Goal: Task Accomplishment & Management: Manage account settings

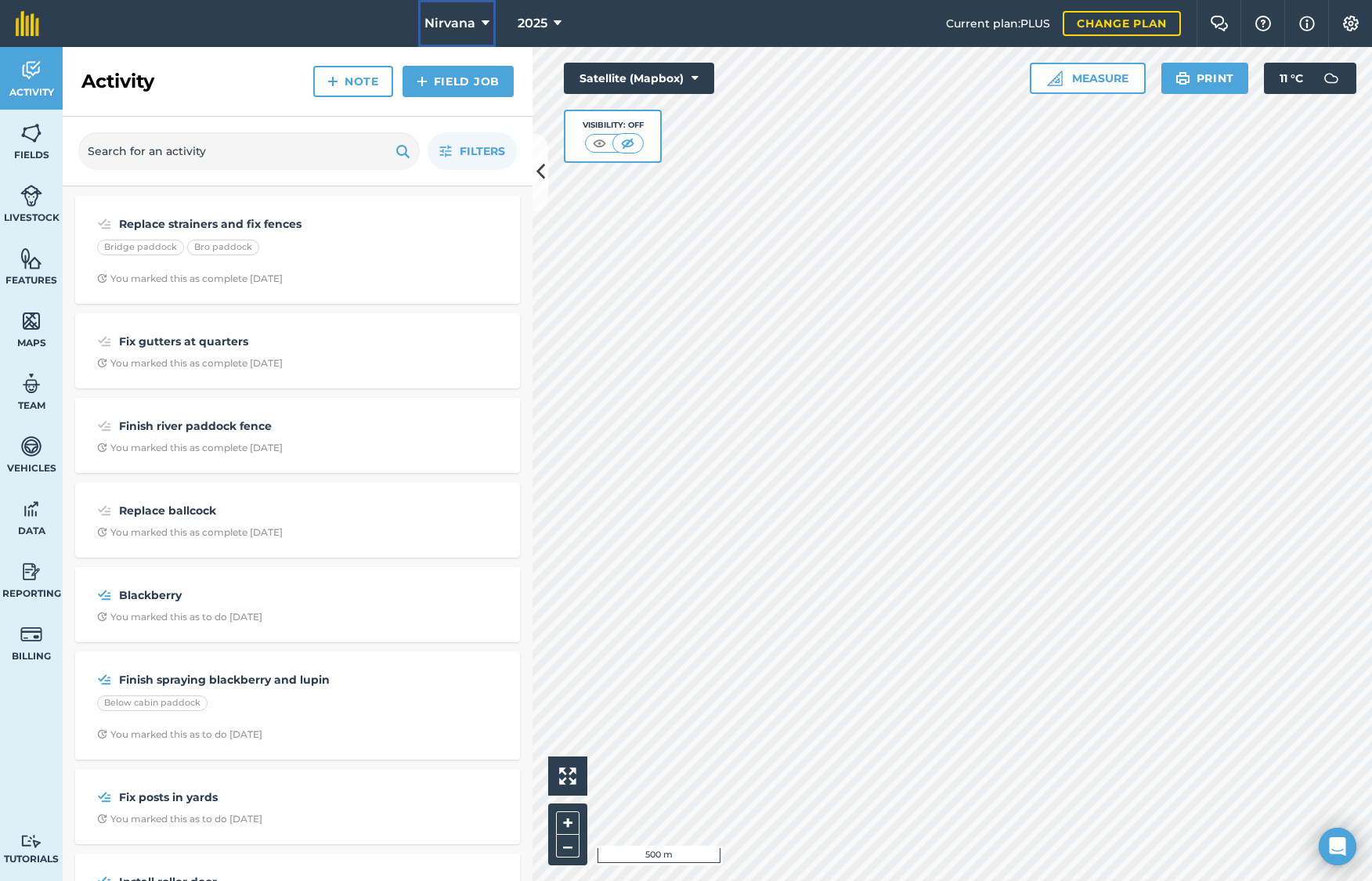
click at [484, 22] on icon at bounding box center [485, 24] width 8 height 19
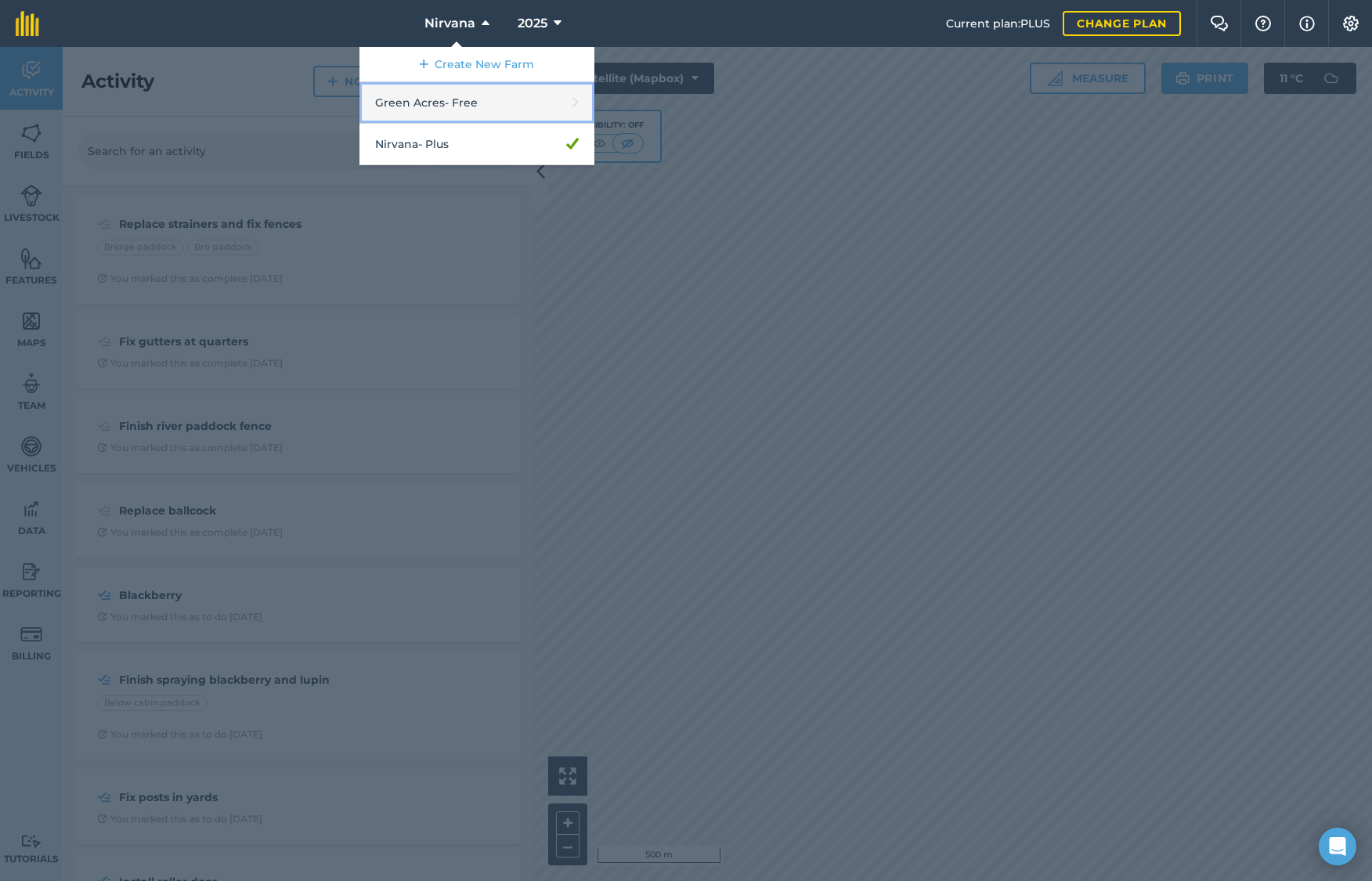
click at [447, 100] on link "Green Acres - Free" at bounding box center [477, 102] width 235 height 42
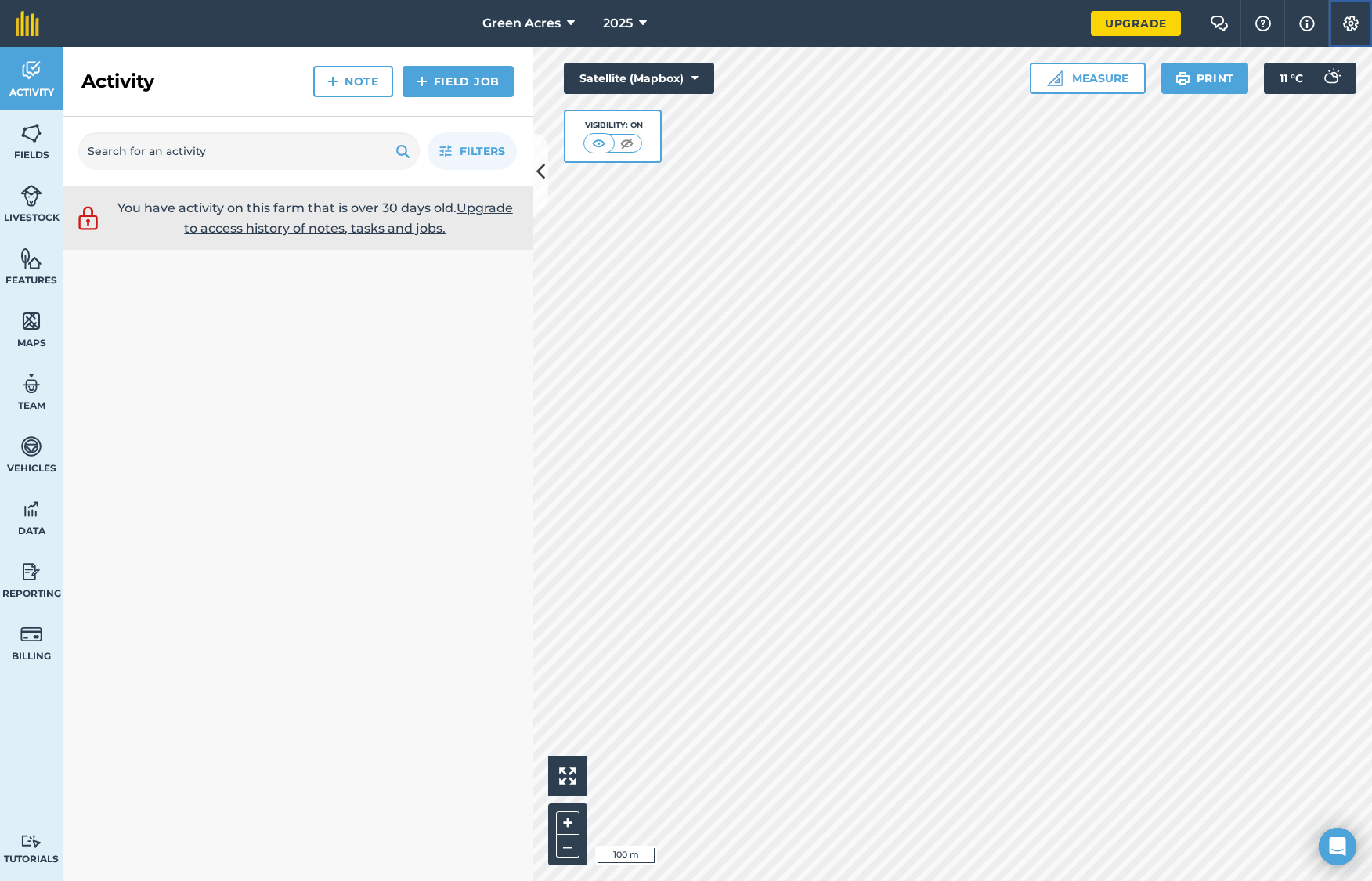
click at [1353, 23] on img at bounding box center [1351, 23] width 19 height 15
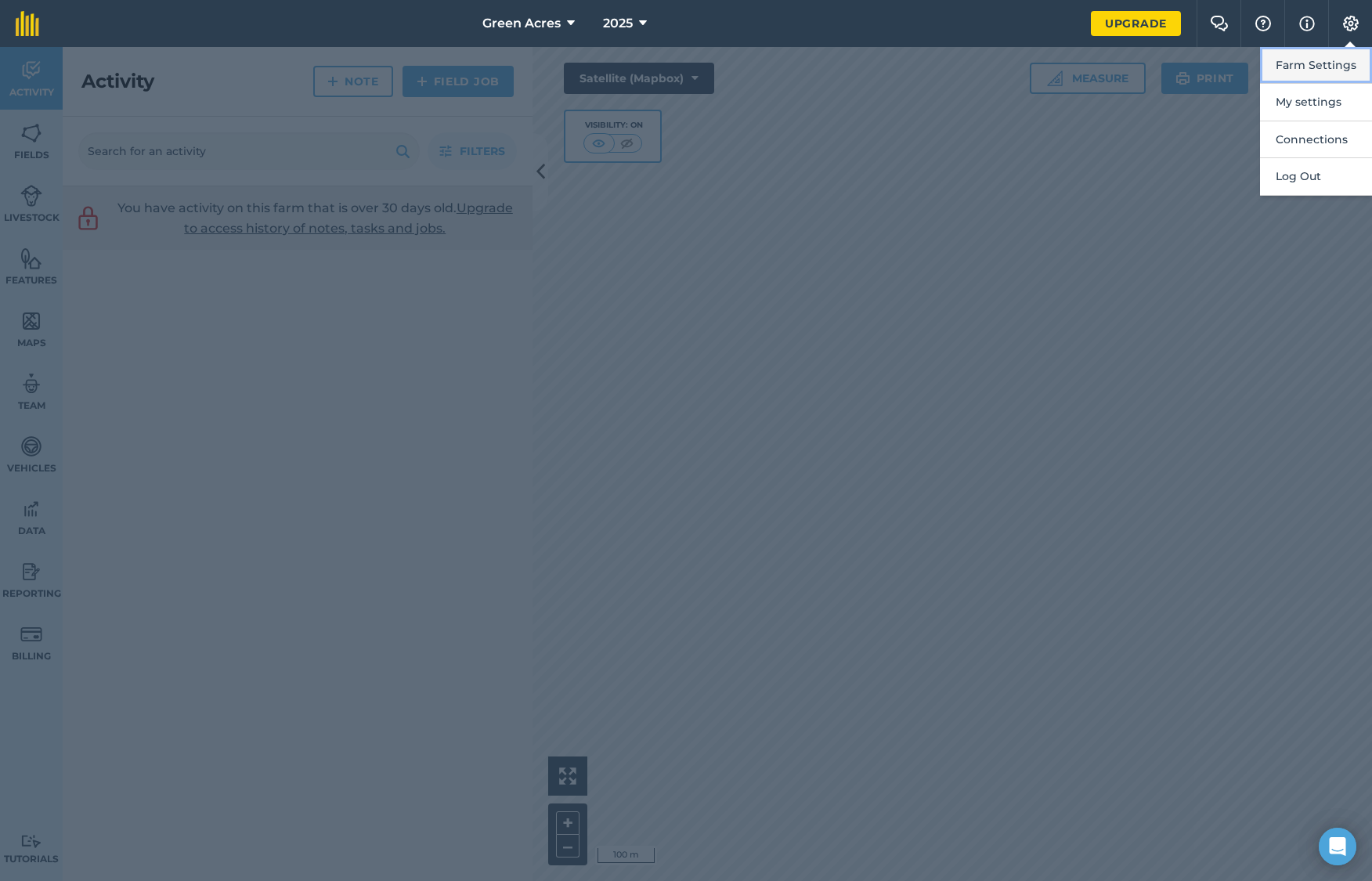
click at [1299, 67] on button "Farm Settings" at bounding box center [1316, 65] width 112 height 37
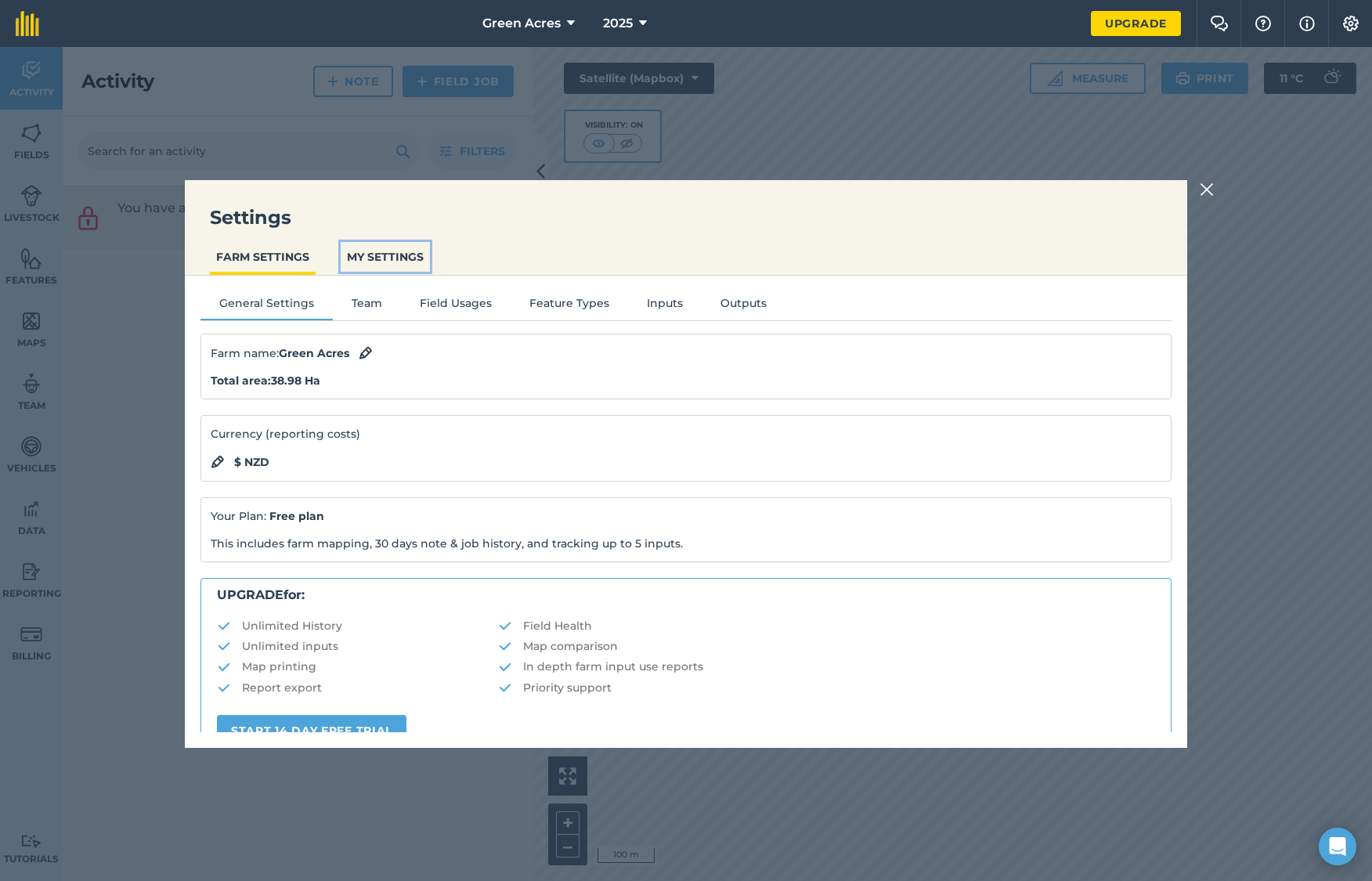
click at [401, 256] on button "MY SETTINGS" at bounding box center [385, 256] width 89 height 30
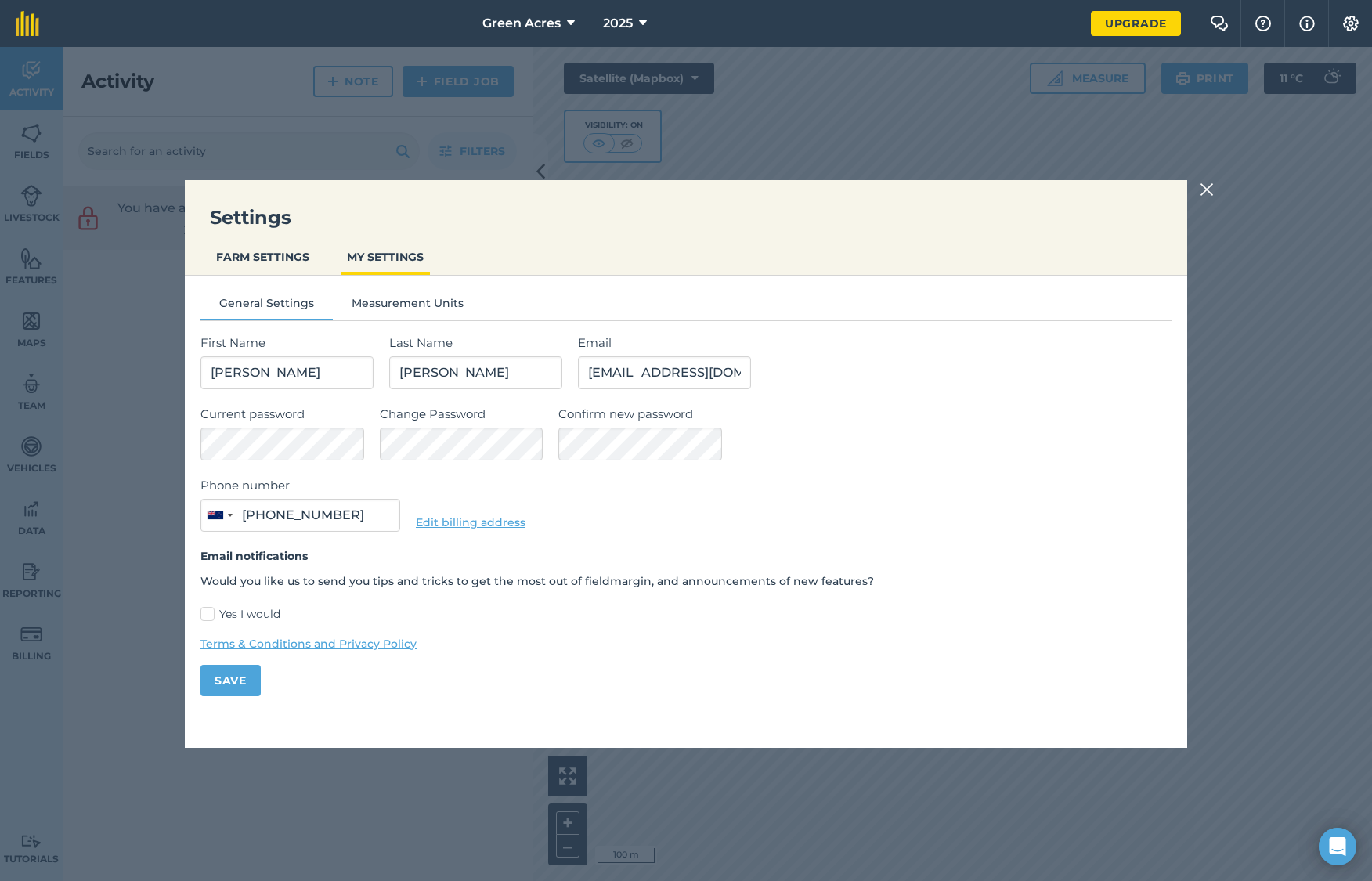
type input "027 302 6138"
click at [265, 254] on button "FARM SETTINGS" at bounding box center [262, 256] width 106 height 30
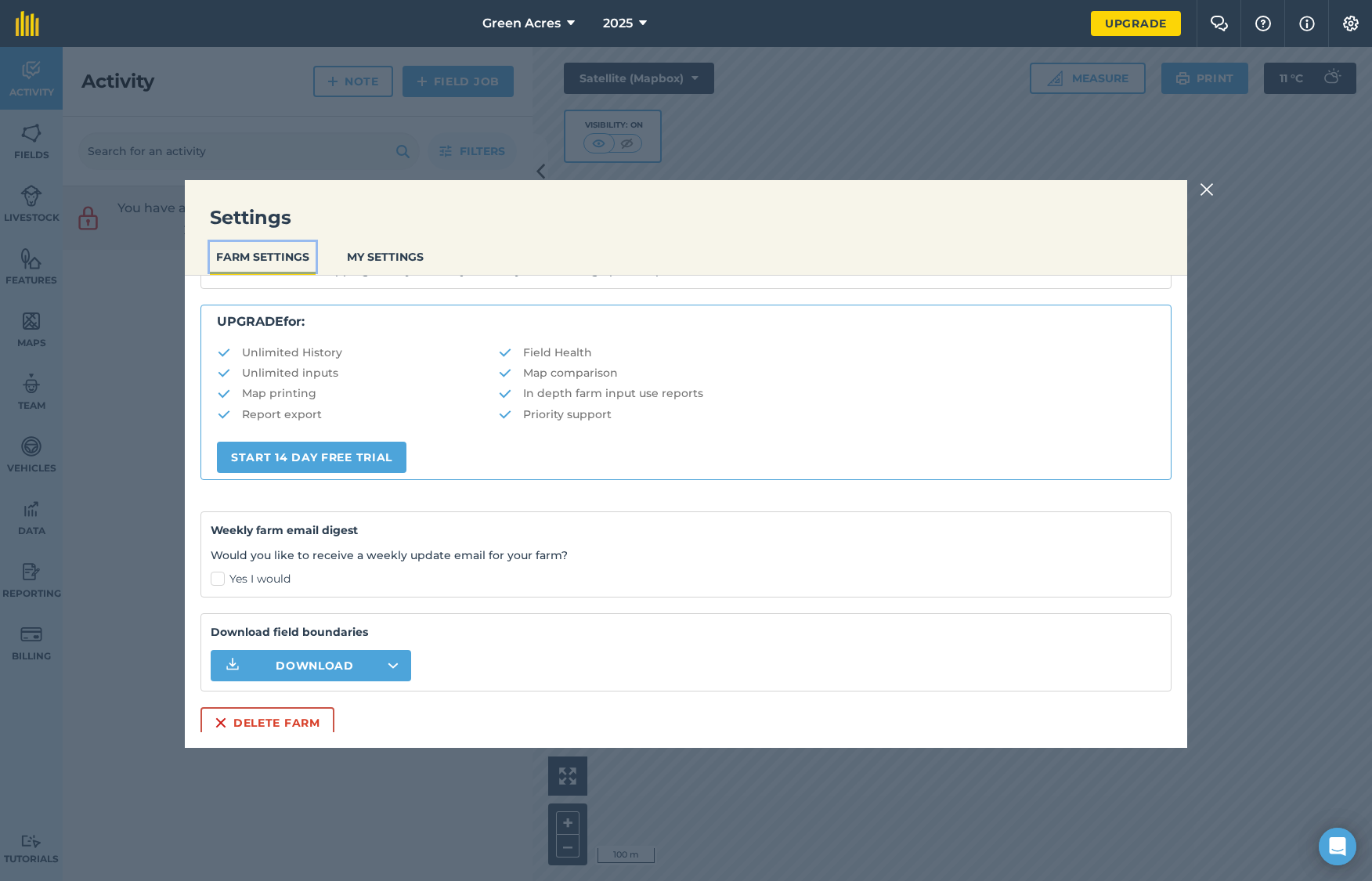
scroll to position [275, 0]
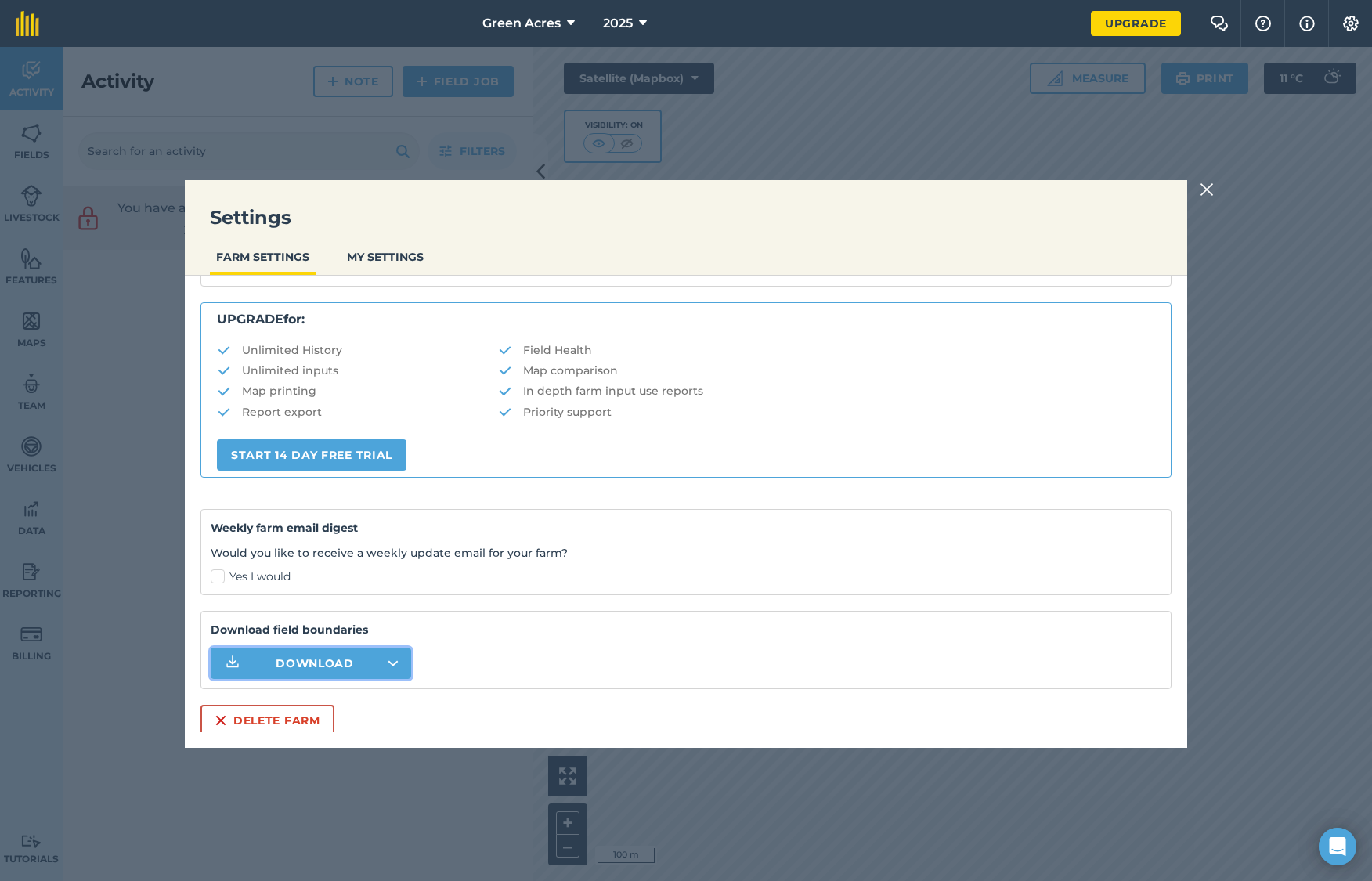
click at [382, 658] on button "Download" at bounding box center [310, 663] width 200 height 32
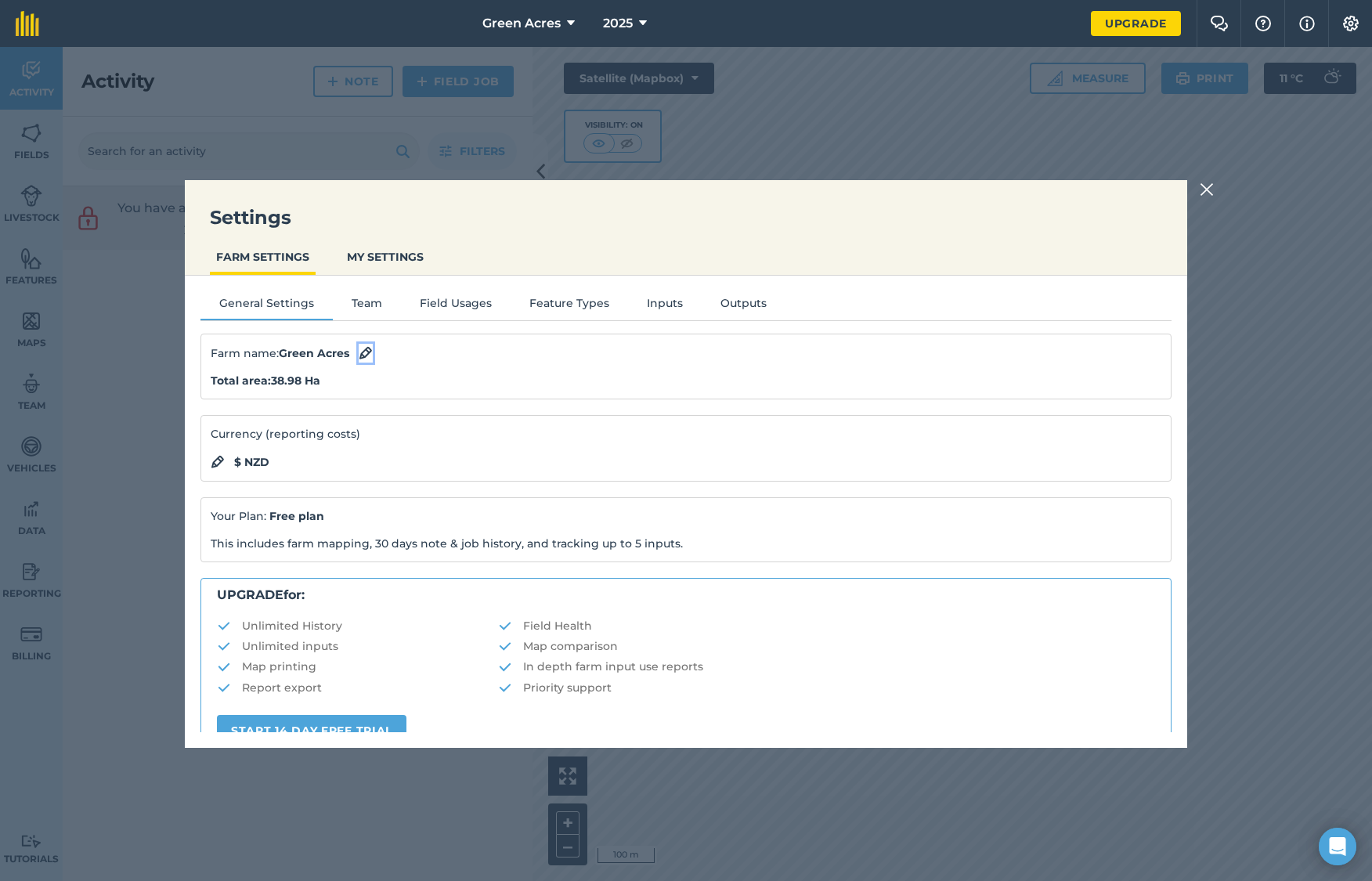
click at [364, 353] on img at bounding box center [366, 353] width 14 height 19
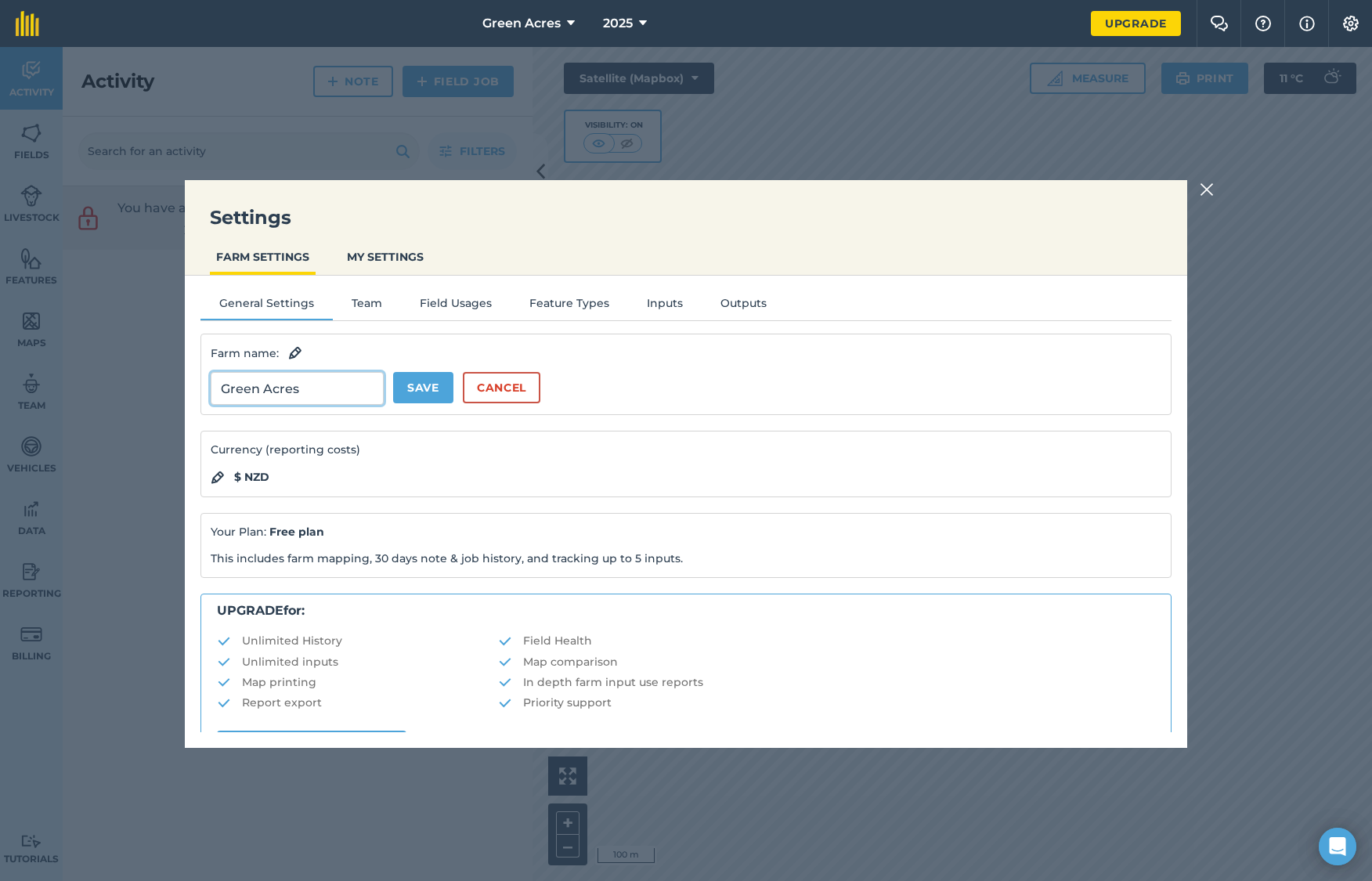
drag, startPoint x: 314, startPoint y: 384, endPoint x: 188, endPoint y: 384, distance: 126.0
click at [188, 384] on div "General Settings Team Field Usages Feature Types Inputs Outputs Farm name : Gre…" at bounding box center [686, 504] width 1002 height 457
type input "Valhalla"
click at [421, 386] on button "Save" at bounding box center [423, 388] width 61 height 32
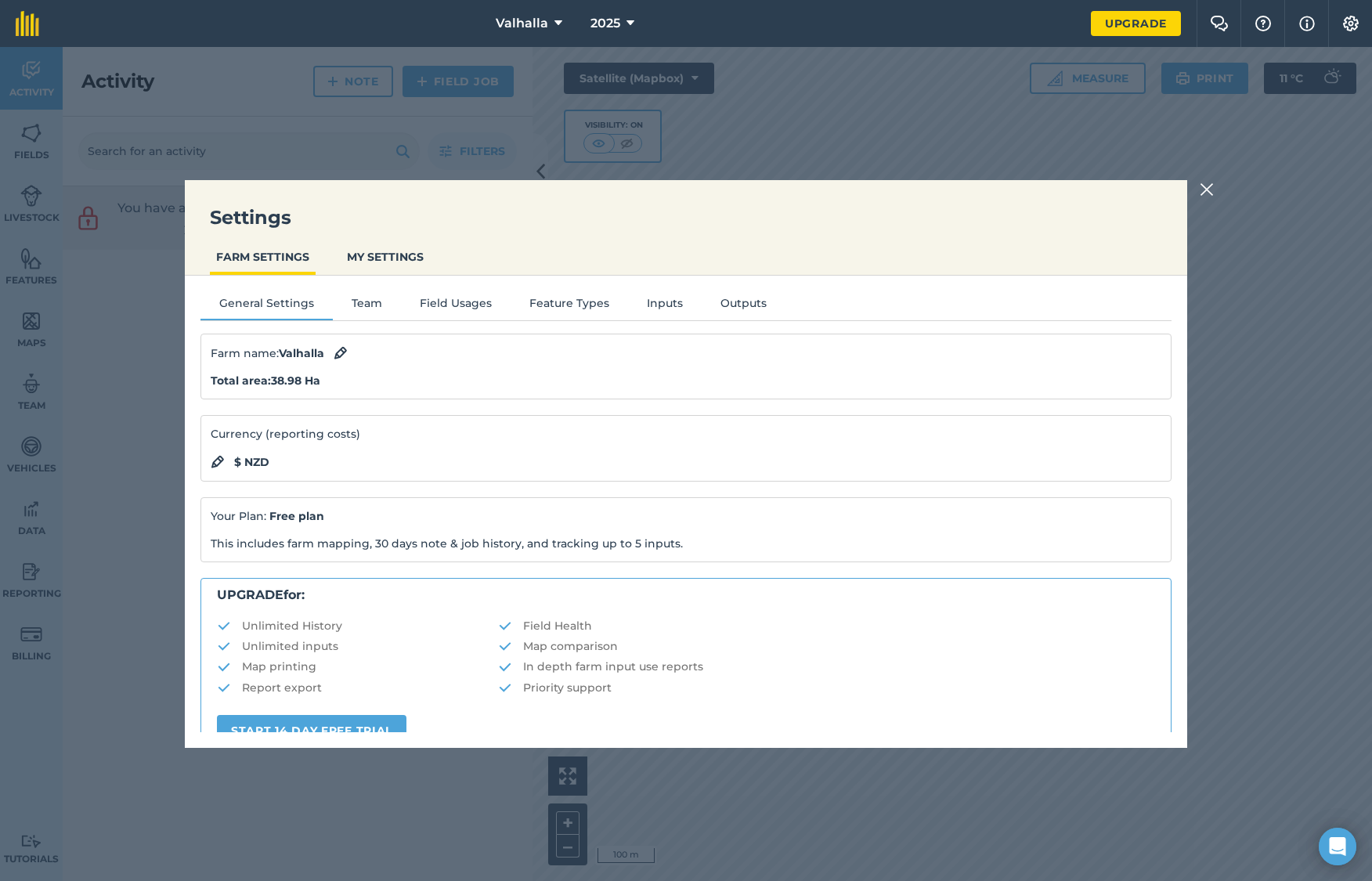
click at [1207, 191] on img at bounding box center [1207, 189] width 14 height 19
